Goal: Navigation & Orientation: Find specific page/section

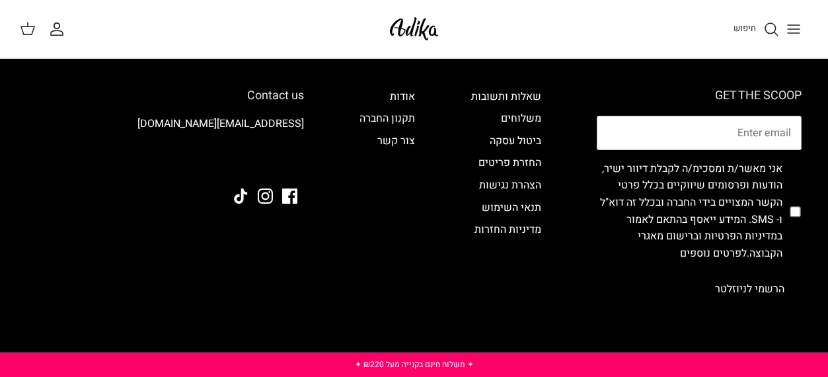
scroll to position [264, 0]
click at [418, 26] on img at bounding box center [414, 28] width 56 height 31
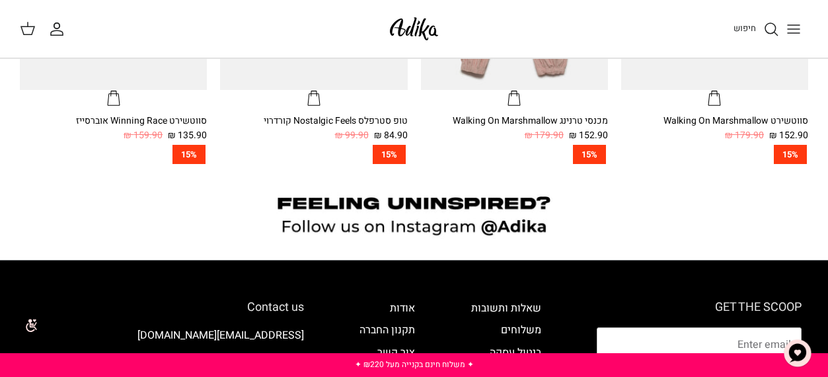
click at [805, 28] on button "Toggle menu" at bounding box center [793, 29] width 29 height 29
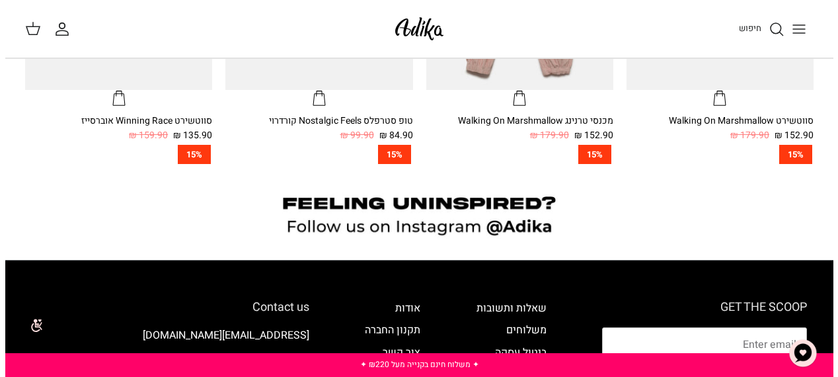
scroll to position [945, 0]
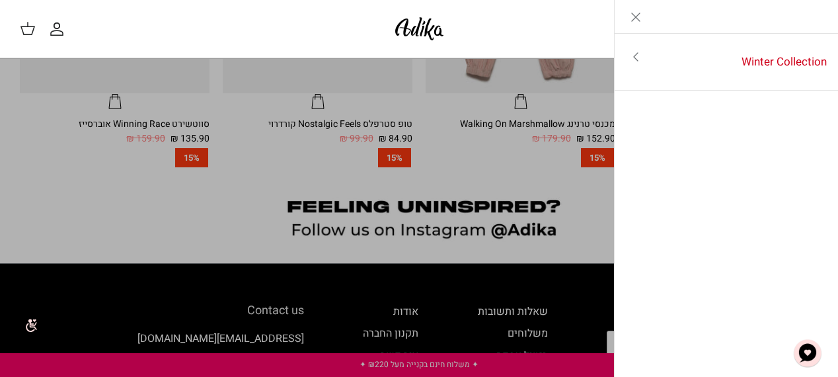
click at [639, 19] on icon "Close" at bounding box center [636, 17] width 16 height 16
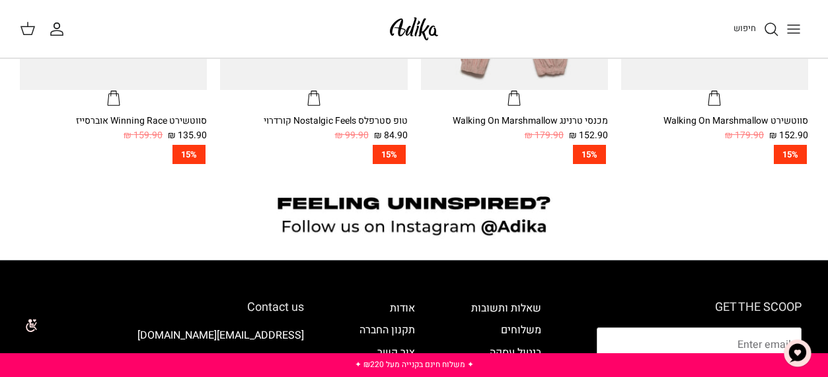
click at [756, 30] on link "חיפוש" at bounding box center [756, 29] width 46 height 16
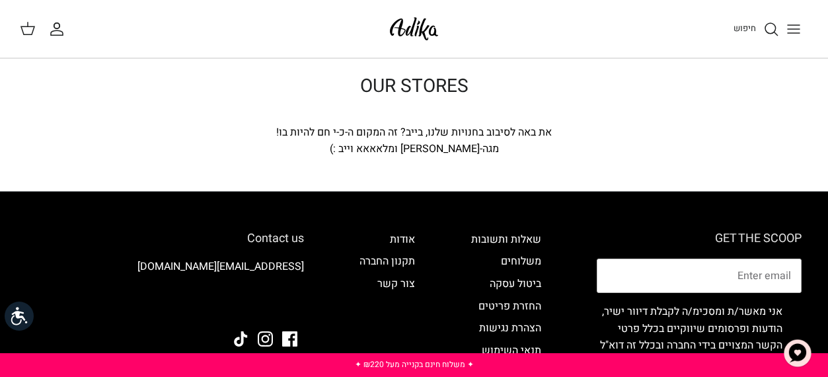
scroll to position [66, 0]
